Goal: Navigation & Orientation: Find specific page/section

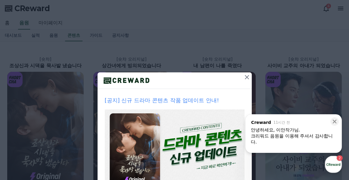
click at [246, 77] on icon at bounding box center [246, 77] width 7 height 7
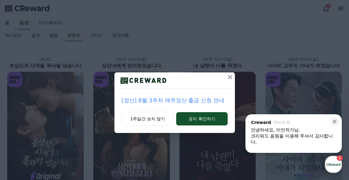
click at [230, 75] on icon at bounding box center [230, 77] width 7 height 7
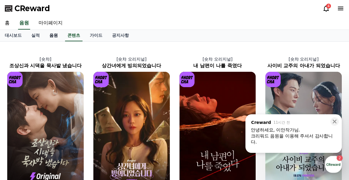
click at [57, 35] on link "음원" at bounding box center [54, 35] width 18 height 11
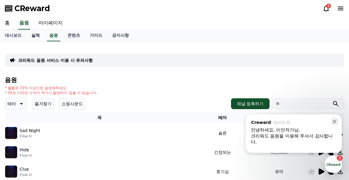
click at [33, 35] on link "실적" at bounding box center [36, 35] width 18 height 11
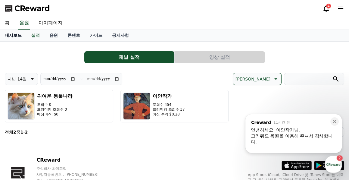
click at [15, 35] on link "대시보드" at bounding box center [13, 35] width 27 height 11
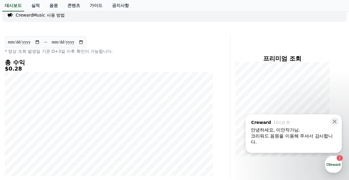
scroll to position [48, 0]
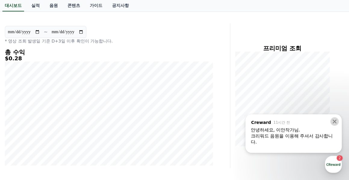
click at [335, 119] on icon at bounding box center [335, 121] width 6 height 6
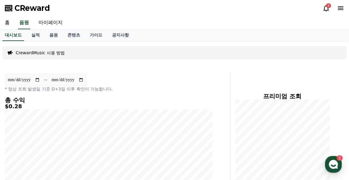
scroll to position [0, 0]
click at [51, 23] on link "마이페이지" at bounding box center [51, 23] width 34 height 13
select select "**********"
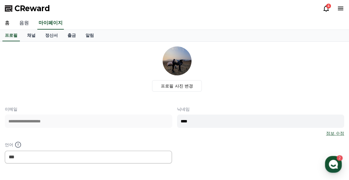
click at [23, 24] on link "음원" at bounding box center [23, 23] width 19 height 13
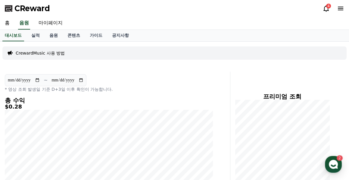
click at [22, 9] on span "CReward" at bounding box center [32, 9] width 36 height 10
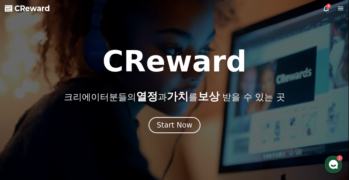
click at [38, 9] on span "CReward" at bounding box center [32, 9] width 36 height 10
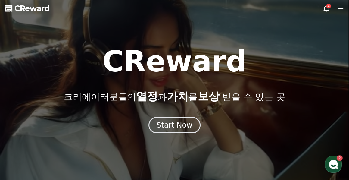
click at [326, 8] on icon at bounding box center [326, 8] width 7 height 7
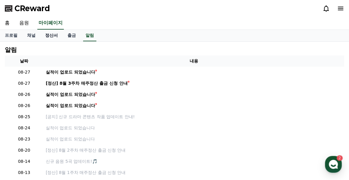
click at [51, 34] on link "정산서" at bounding box center [51, 35] width 22 height 11
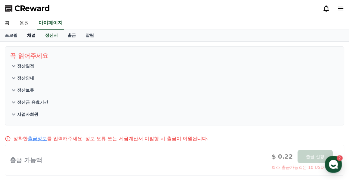
click at [31, 36] on link "채널" at bounding box center [31, 35] width 18 height 11
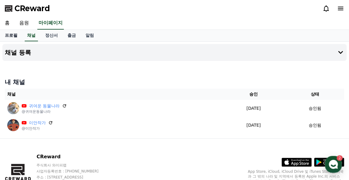
click at [5, 35] on link "프로필" at bounding box center [11, 35] width 22 height 11
select select "**********"
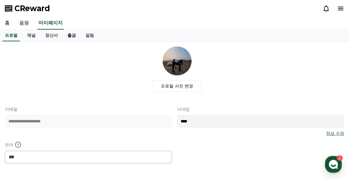
click at [72, 37] on link "출금" at bounding box center [72, 35] width 18 height 11
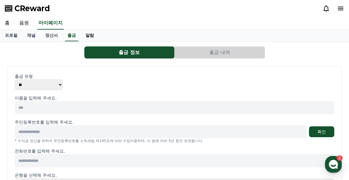
click at [87, 36] on link "알림" at bounding box center [90, 35] width 18 height 11
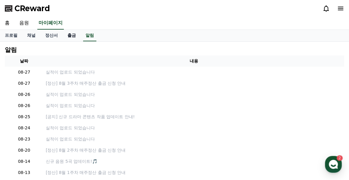
click at [72, 36] on link "출금" at bounding box center [72, 35] width 18 height 11
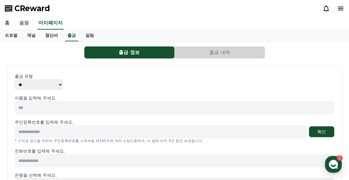
click at [54, 35] on link "정산서" at bounding box center [51, 35] width 22 height 11
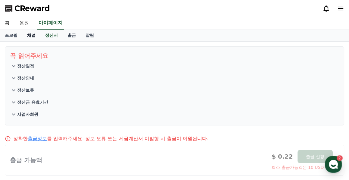
click at [29, 34] on link "채널" at bounding box center [31, 35] width 18 height 11
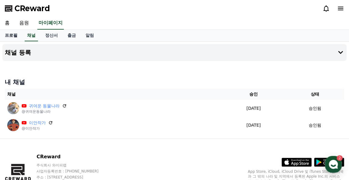
click at [8, 34] on link "프로필" at bounding box center [11, 35] width 22 height 11
select select "**********"
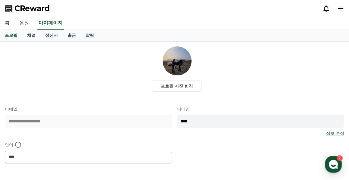
click at [18, 9] on span "CReward" at bounding box center [32, 9] width 36 height 10
